Goal: Transaction & Acquisition: Purchase product/service

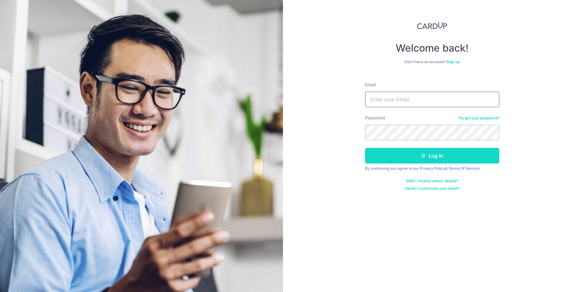
type input "ramukeers@gmail.com"
click at [398, 151] on button "Log in" at bounding box center [432, 156] width 134 height 16
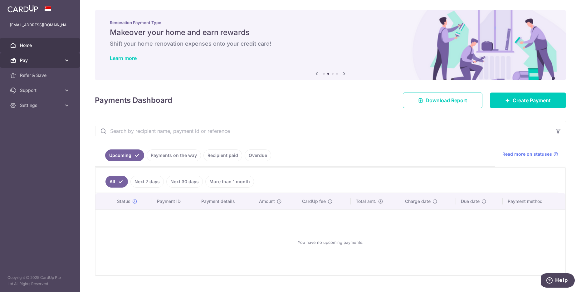
click at [42, 59] on span "Pay" at bounding box center [40, 60] width 41 height 6
click at [328, 105] on div "Payments Dashboard Download Report Create Payment" at bounding box center [331, 99] width 472 height 18
click at [348, 73] on img at bounding box center [331, 45] width 472 height 70
click at [344, 73] on icon at bounding box center [344, 74] width 7 height 8
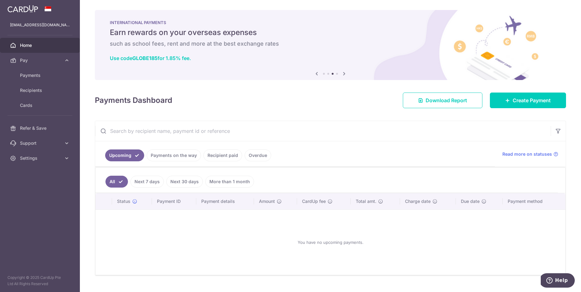
click at [343, 73] on icon at bounding box center [344, 74] width 7 height 8
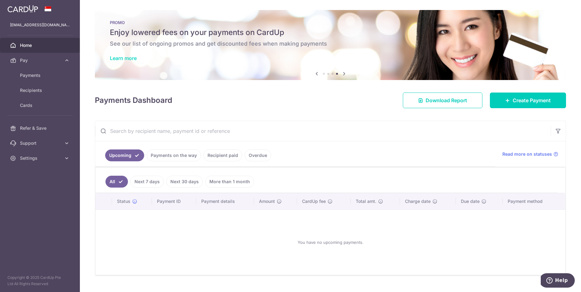
click at [132, 57] on link "Learn more" at bounding box center [123, 58] width 27 height 6
click at [40, 77] on span "Payments" at bounding box center [40, 75] width 41 height 6
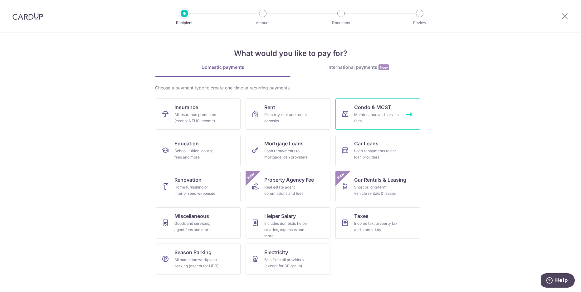
click at [374, 117] on div "Maintenance and service fees" at bounding box center [376, 117] width 45 height 12
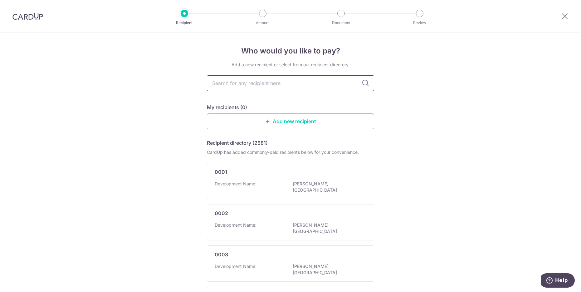
click at [265, 83] on input "text" at bounding box center [290, 83] width 167 height 16
click at [251, 79] on input "text" at bounding box center [290, 83] width 167 height 16
type input "yishun emerald"
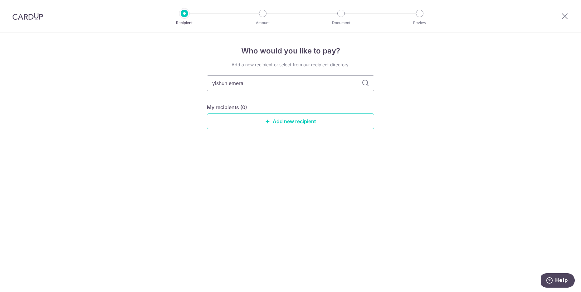
click at [365, 82] on icon at bounding box center [365, 82] width 7 height 7
click at [250, 84] on input "yishun emeral" at bounding box center [290, 83] width 167 height 16
drag, startPoint x: 250, startPoint y: 83, endPoint x: 205, endPoint y: 85, distance: 45.0
click at [205, 85] on div "Who would you like to pay? Add a new recipient or select from our recipient dir…" at bounding box center [290, 162] width 581 height 259
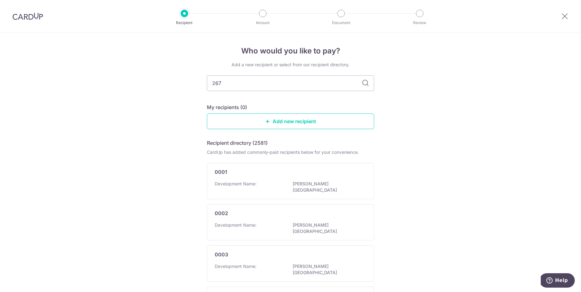
type input "2672"
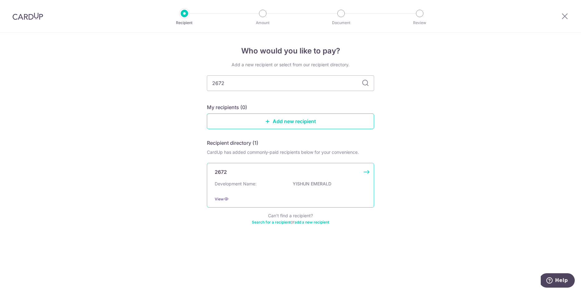
click at [367, 172] on div "2672 Development Name: YISHUN EMERALD View" at bounding box center [290, 185] width 167 height 45
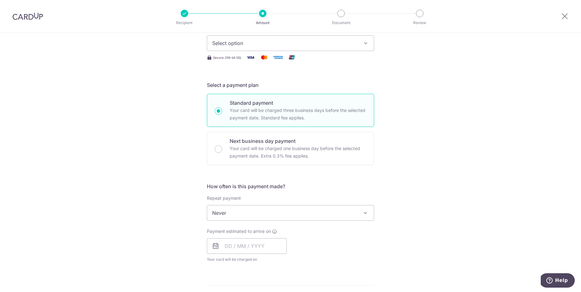
scroll to position [133, 0]
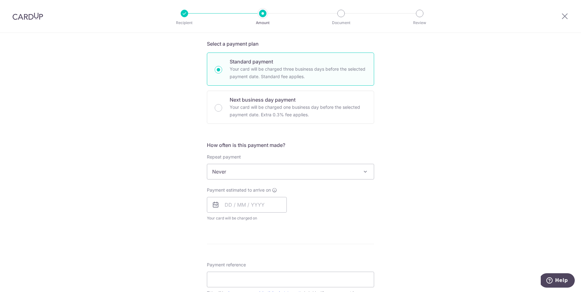
click at [364, 173] on span at bounding box center [365, 171] width 7 height 7
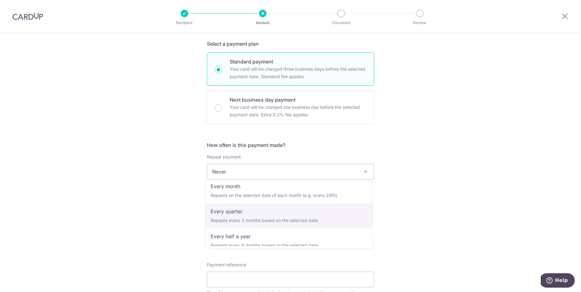
select select "4"
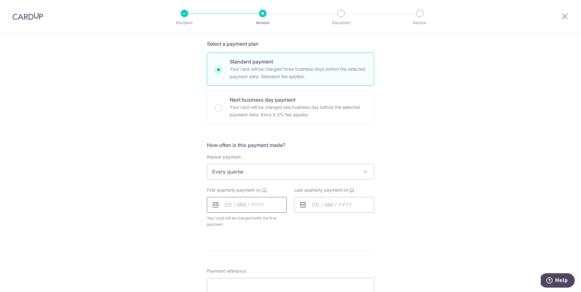
click at [240, 206] on input "text" at bounding box center [247, 205] width 80 height 16
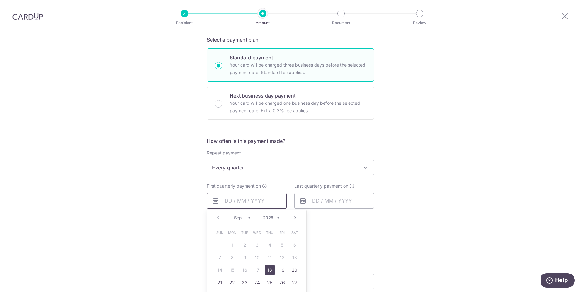
scroll to position [143, 0]
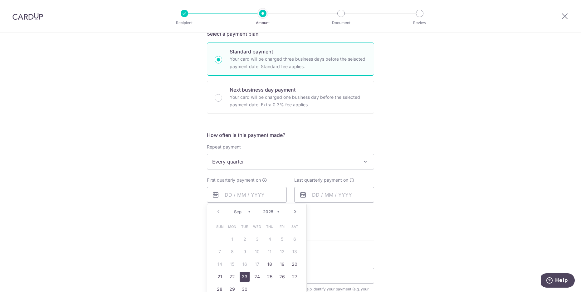
click at [244, 276] on link "23" at bounding box center [245, 276] width 10 height 10
type input "23/09/2025"
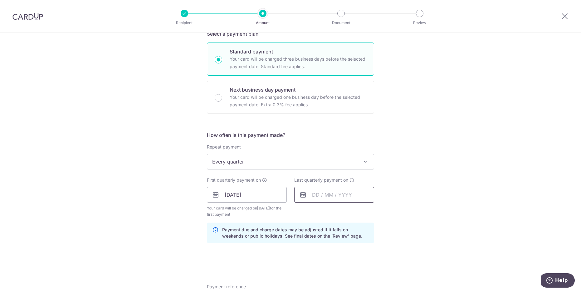
click at [328, 195] on input "text" at bounding box center [334, 195] width 80 height 16
click at [380, 211] on link "Next" at bounding box center [382, 211] width 7 height 7
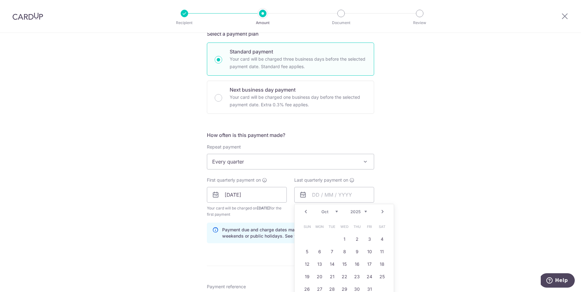
click at [380, 211] on link "Next" at bounding box center [382, 211] width 7 height 7
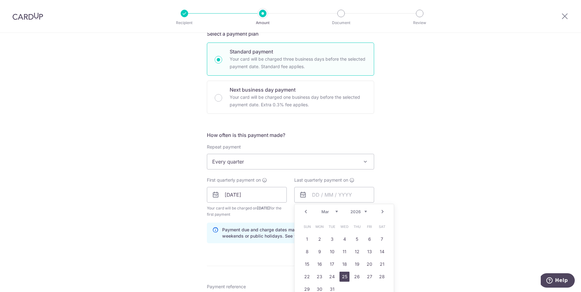
click at [343, 277] on link "25" at bounding box center [345, 276] width 10 height 10
type input "25/03/2026"
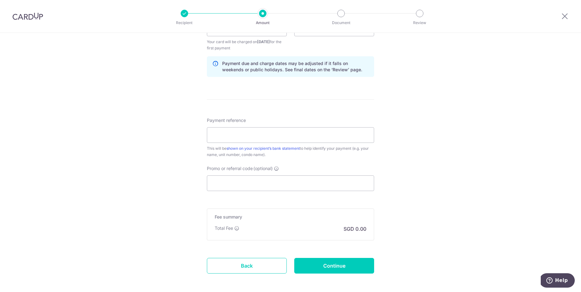
scroll to position [338, 0]
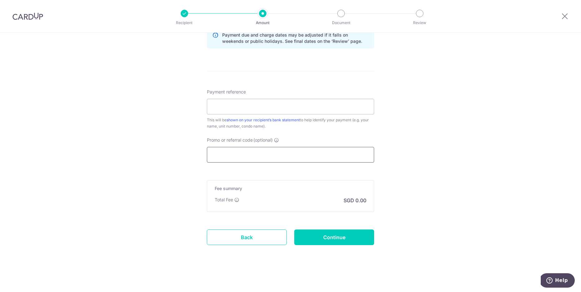
click at [220, 156] on input "Promo or referral code (optional)" at bounding box center [290, 155] width 167 height 16
paste input "3HOME25R"
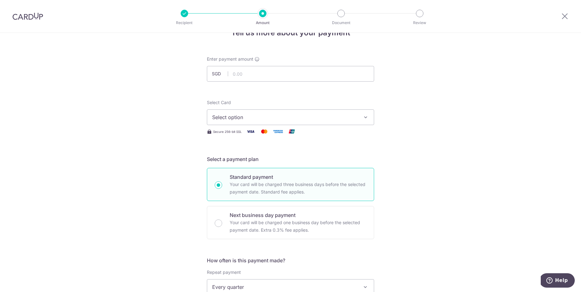
scroll to position [18, 0]
type input "3HOME25R"
click at [238, 73] on input "text" at bounding box center [290, 74] width 167 height 16
type input "1,046.40"
click at [358, 122] on button "Select option" at bounding box center [290, 118] width 167 height 16
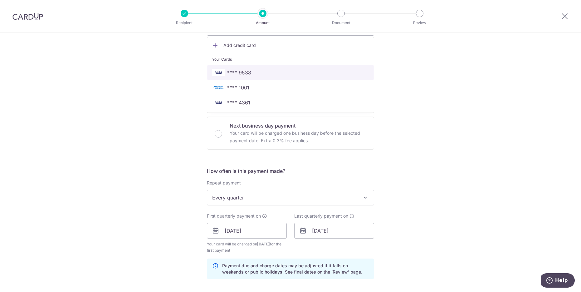
scroll to position [101, 0]
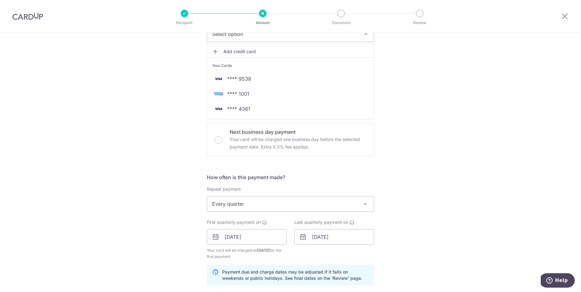
click at [242, 49] on span "Add credit card" at bounding box center [297, 51] width 146 height 6
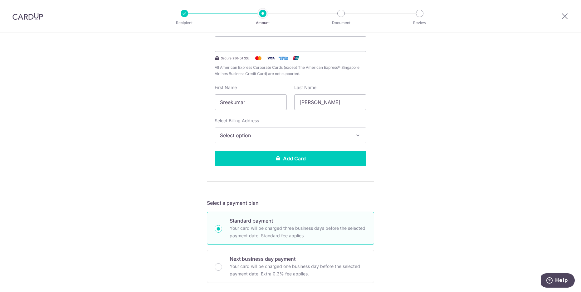
scroll to position [146, 0]
click at [345, 134] on span "Select option" at bounding box center [285, 134] width 130 height 7
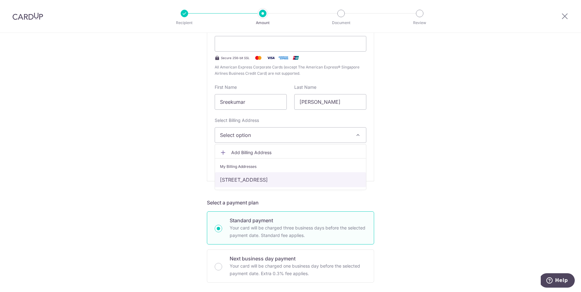
click at [307, 184] on link "[STREET_ADDRESS]" at bounding box center [290, 179] width 151 height 15
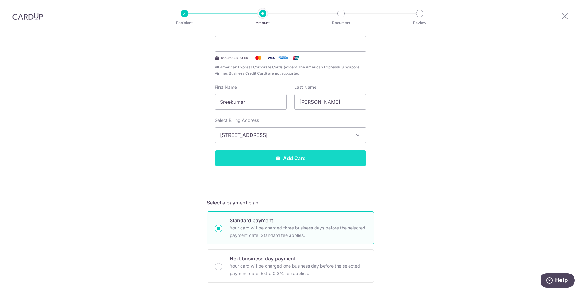
click at [291, 163] on button "Add Card" at bounding box center [291, 158] width 152 height 16
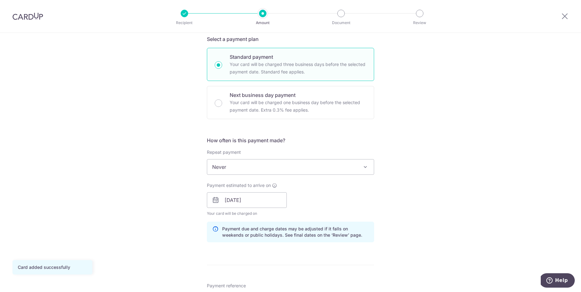
scroll to position [142, 0]
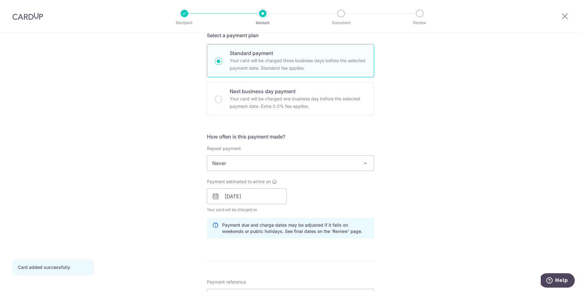
click at [358, 166] on span "Never" at bounding box center [290, 163] width 167 height 15
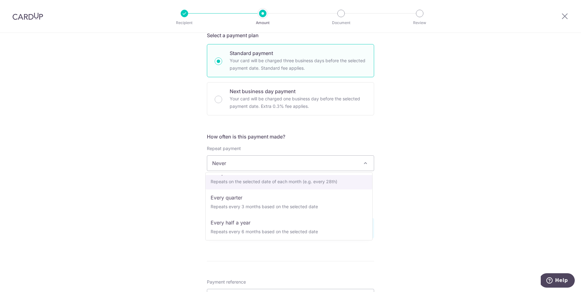
scroll to position [62, 0]
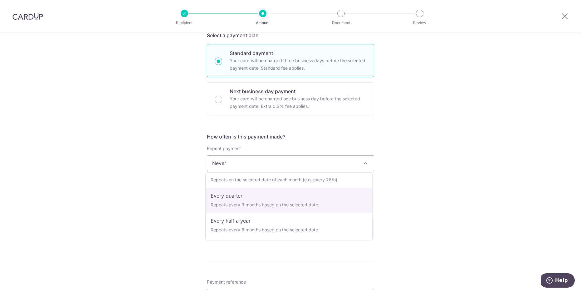
select select "4"
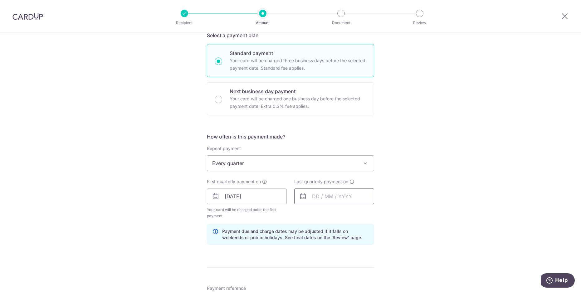
click at [324, 196] on input "text" at bounding box center [334, 196] width 80 height 16
click at [379, 212] on link "Next" at bounding box center [382, 212] width 7 height 7
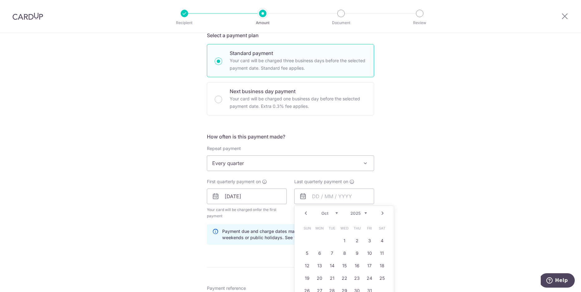
click at [379, 212] on link "Next" at bounding box center [382, 212] width 7 height 7
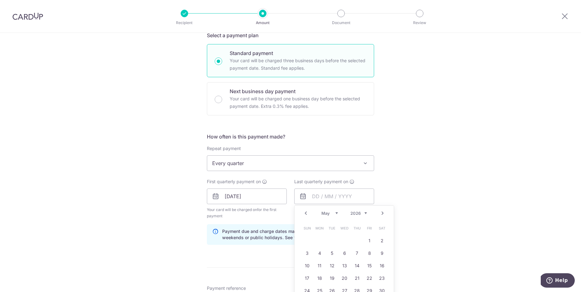
click at [304, 212] on link "Prev" at bounding box center [305, 212] width 7 height 7
click at [334, 279] on link "24" at bounding box center [332, 278] width 10 height 10
type input "24/03/2026"
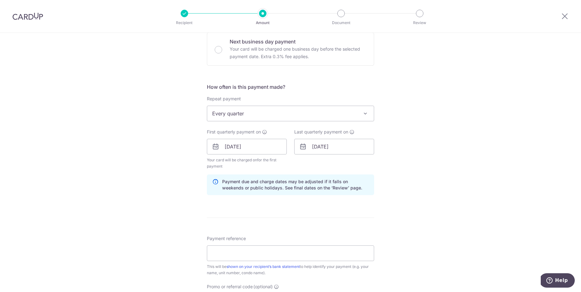
scroll to position [308, 0]
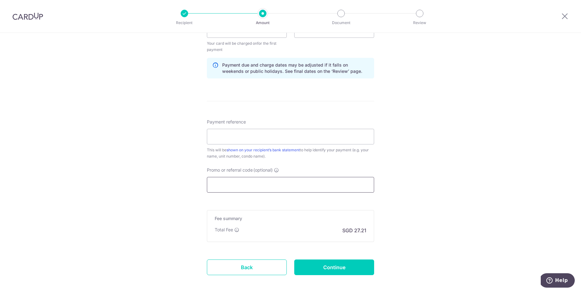
click at [220, 184] on input "Promo or referral code (optional)" at bounding box center [290, 185] width 167 height 16
paste input "3HOME25R"
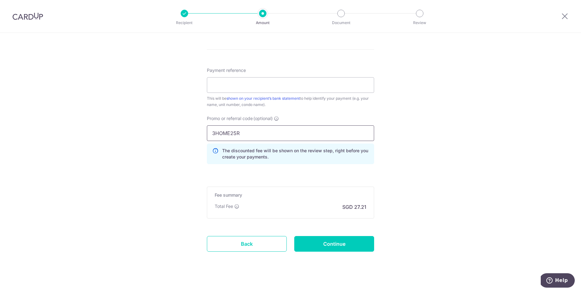
scroll to position [360, 0]
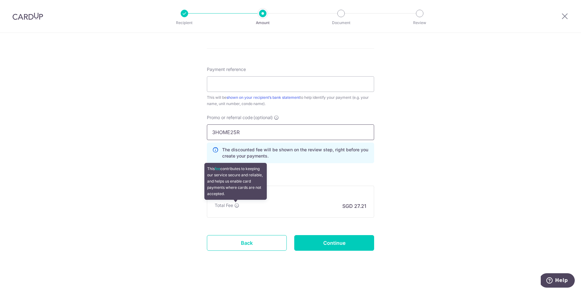
type input "3HOME25R"
click at [235, 205] on icon at bounding box center [237, 205] width 5 height 5
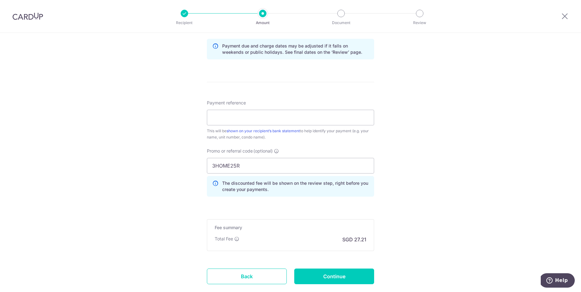
scroll to position [366, 0]
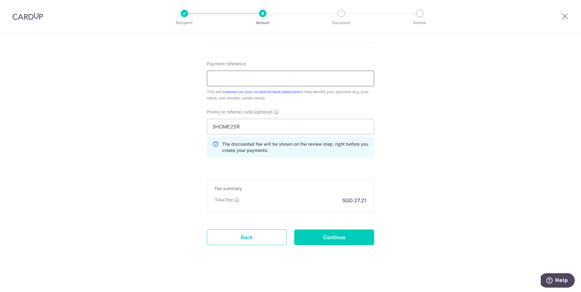
click at [223, 80] on input "Payment reference" at bounding box center [290, 79] width 167 height 16
type input "BLK28 10-17"
click at [334, 239] on input "Continue" at bounding box center [334, 237] width 80 height 16
type input "Create Schedule"
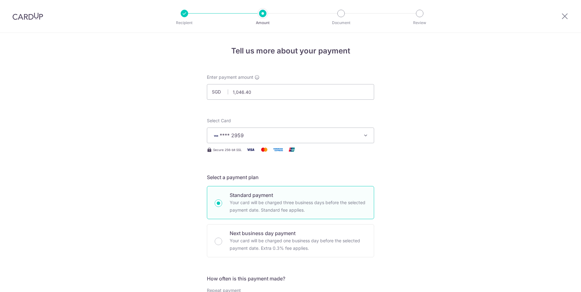
scroll to position [343, 0]
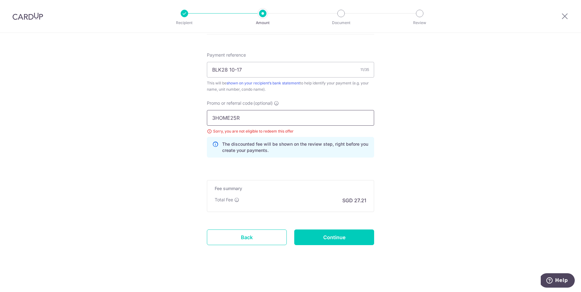
click at [248, 117] on input "3HOME25R" at bounding box center [290, 118] width 167 height 16
click at [243, 239] on link "Back" at bounding box center [247, 237] width 80 height 16
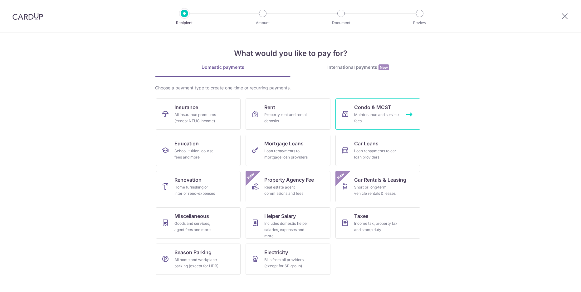
click at [377, 114] on div "Maintenance and service fees" at bounding box center [376, 117] width 45 height 12
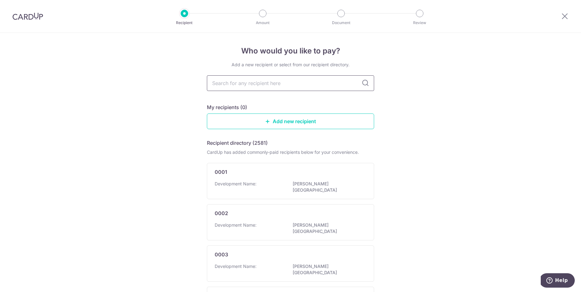
click at [225, 86] on input "text" at bounding box center [290, 83] width 167 height 16
type input "2"
type input "2672"
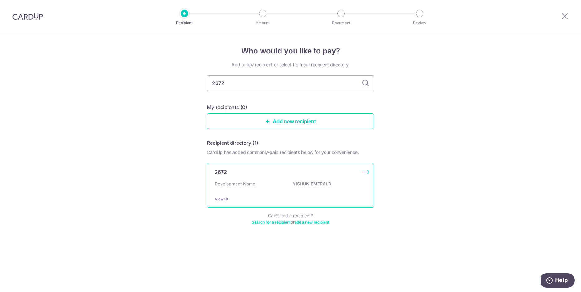
click at [367, 172] on div "2672 Development Name: YISHUN EMERALD View" at bounding box center [290, 185] width 167 height 45
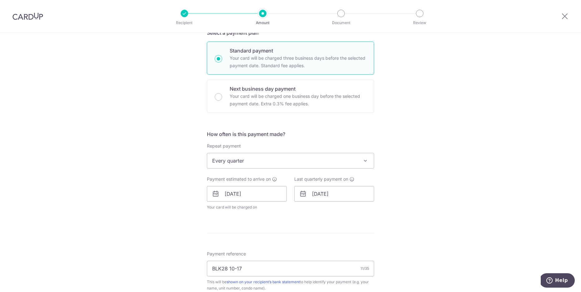
scroll to position [149, 0]
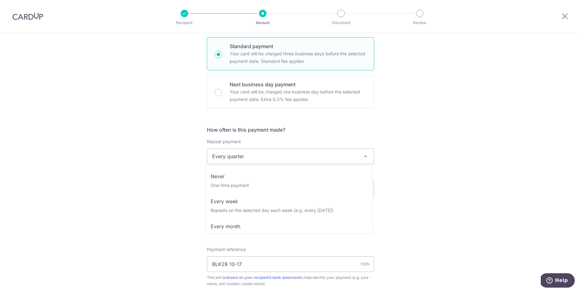
click at [365, 156] on span at bounding box center [365, 155] width 7 height 7
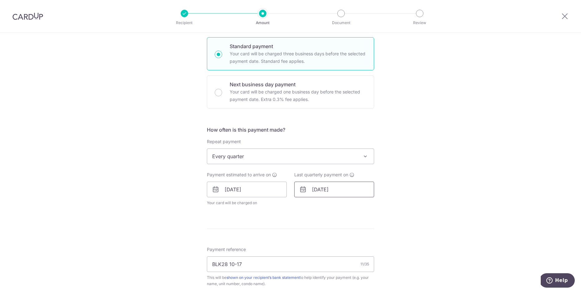
click at [330, 190] on input "[DATE]" at bounding box center [334, 189] width 80 height 16
click at [335, 206] on select "Jan Feb Mar Apr May Jun Jul Aug Sep Oct Nov Dec" at bounding box center [330, 206] width 17 height 5
click at [343, 272] on link "23" at bounding box center [345, 271] width 10 height 10
type input "23/09/2026"
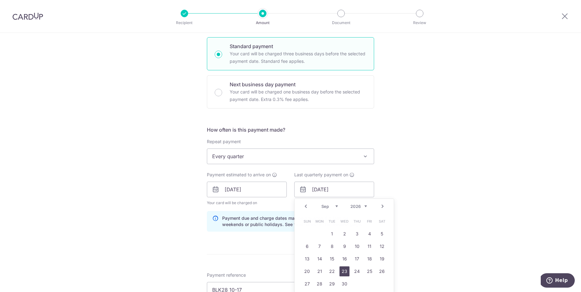
click at [343, 272] on link "23" at bounding box center [345, 271] width 10 height 10
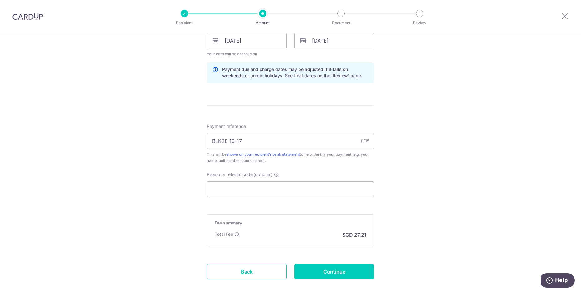
scroll to position [299, 0]
click at [222, 188] on input "Promo or referral code (optional)" at bounding box center [290, 188] width 167 height 16
paste input "3HOME25R"
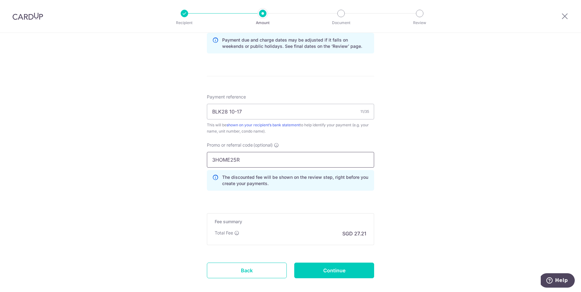
scroll to position [360, 0]
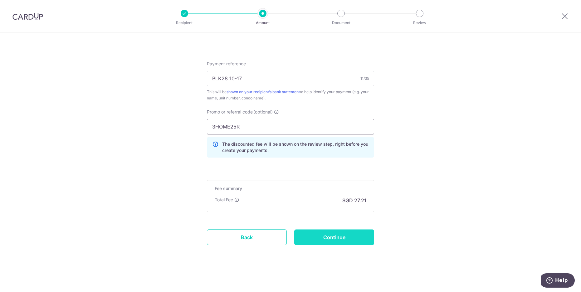
type input "3HOME25R"
click at [316, 237] on input "Continue" at bounding box center [334, 237] width 80 height 16
type input "Update Schedule"
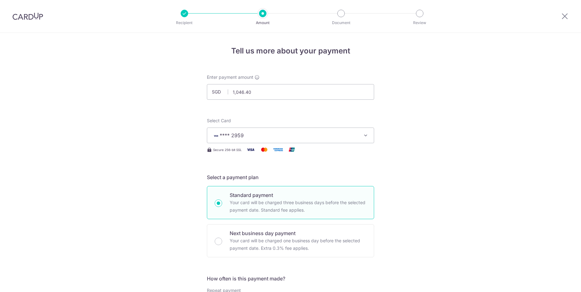
scroll to position [343, 0]
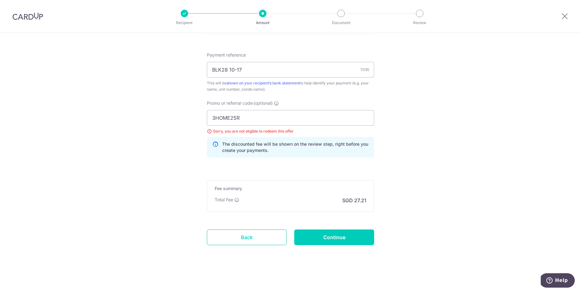
click at [246, 239] on link "Back" at bounding box center [247, 237] width 80 height 16
